Goal: Transaction & Acquisition: Book appointment/travel/reservation

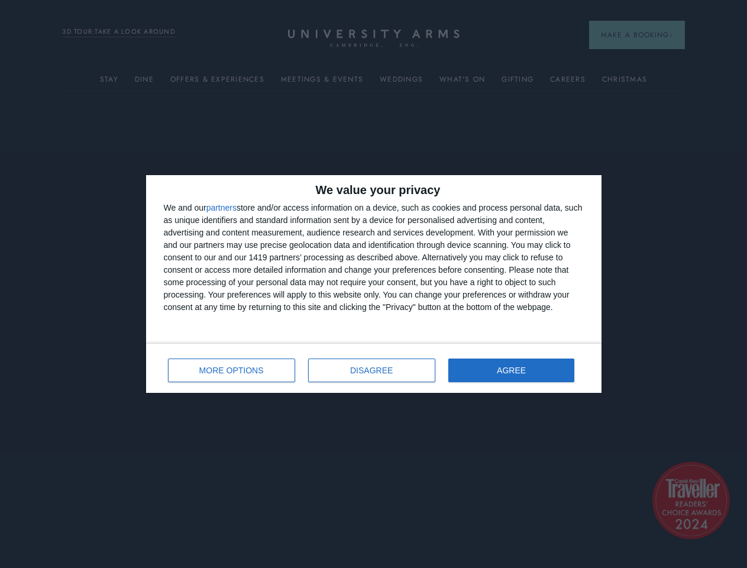
click at [373, 284] on div "We and our partners store and/or access information on a device, such as cookie…" at bounding box center [374, 258] width 420 height 112
click at [228, 208] on button "partners" at bounding box center [221, 207] width 30 height 8
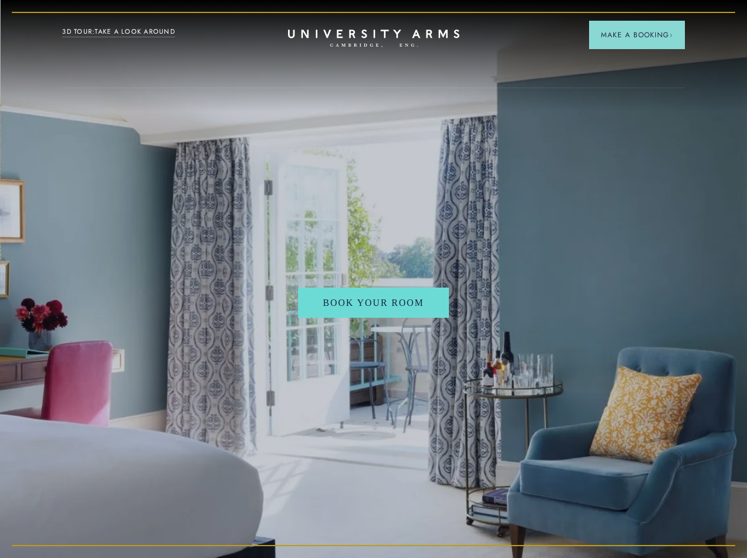
click at [635, 35] on span "Make a Booking" at bounding box center [637, 35] width 72 height 11
